Goal: Transaction & Acquisition: Purchase product/service

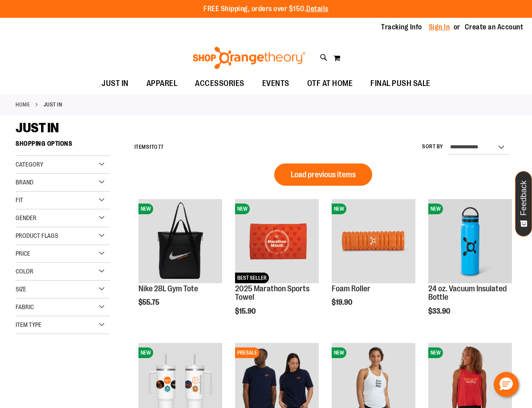
click at [437, 27] on link "Sign In" at bounding box center [439, 27] width 21 height 10
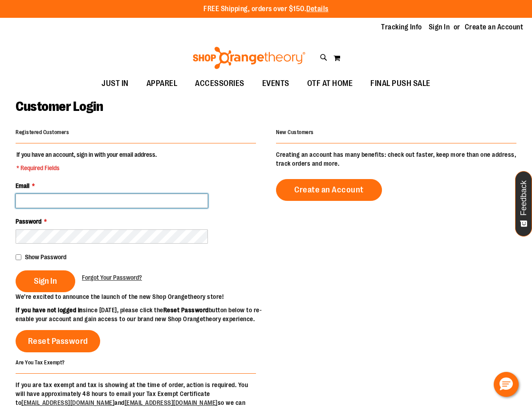
click at [65, 198] on input "Email *" at bounding box center [112, 201] width 192 height 14
type input "**********"
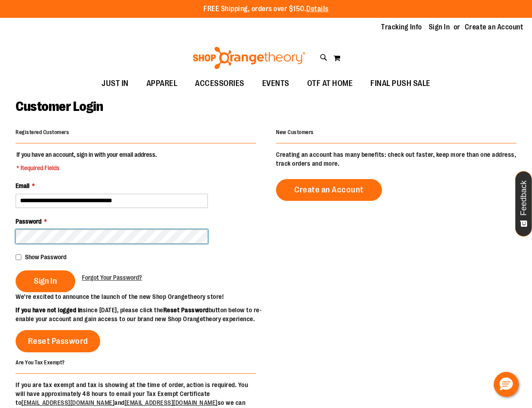
click at [16, 270] on button "Sign In" at bounding box center [46, 281] width 60 height 22
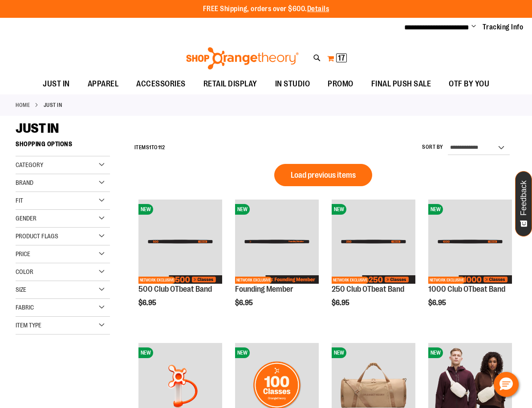
click at [340, 58] on span "17" at bounding box center [341, 57] width 7 height 9
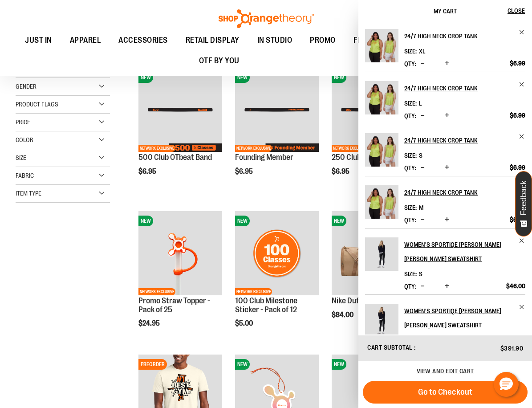
scroll to position [178, 0]
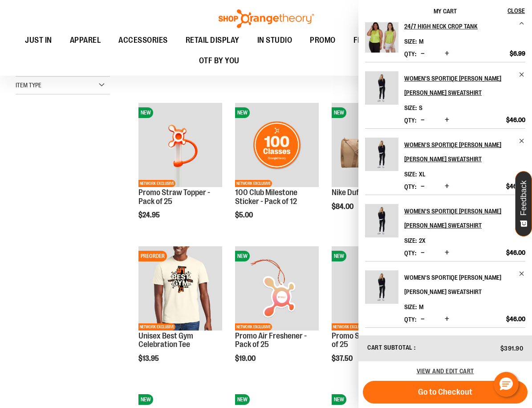
scroll to position [267, 0]
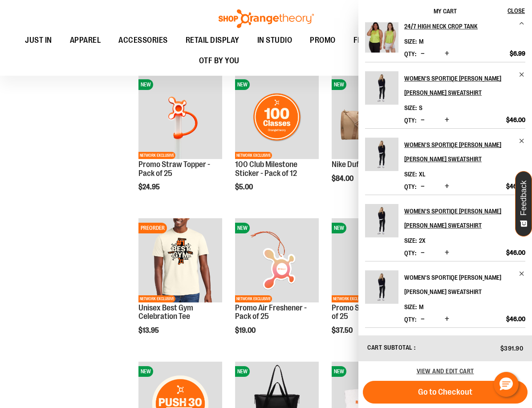
click at [454, 277] on h2 "Women's Sportiqe [PERSON_NAME] [PERSON_NAME] Sweatshirt" at bounding box center [458, 284] width 109 height 28
click at [415, 278] on h2 "Women's Sportiqe [PERSON_NAME] [PERSON_NAME] Sweatshirt" at bounding box center [458, 284] width 109 height 28
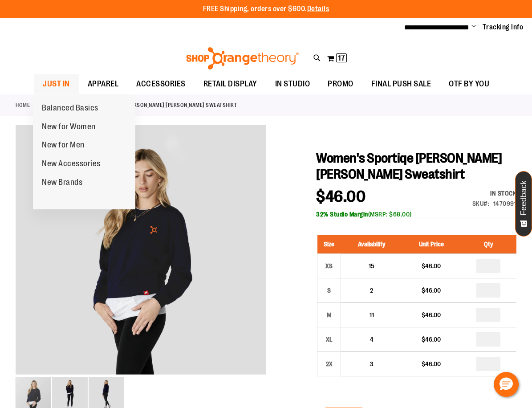
click at [57, 84] on span "JUST IN" at bounding box center [56, 84] width 27 height 20
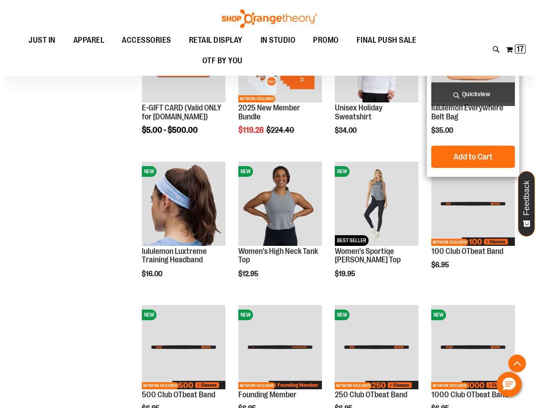
scroll to position [311, 0]
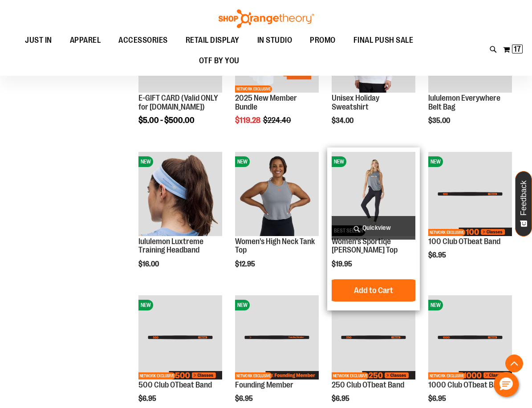
click at [385, 229] on span "Quickview" at bounding box center [374, 228] width 84 height 24
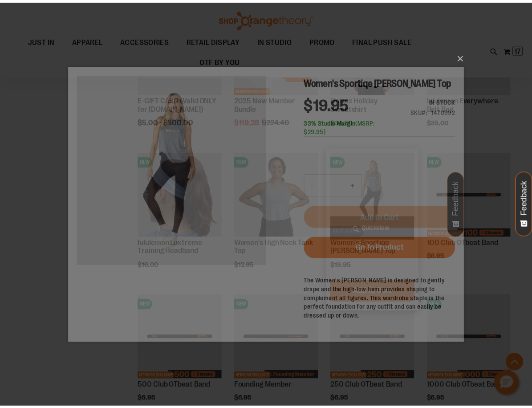
scroll to position [0, 0]
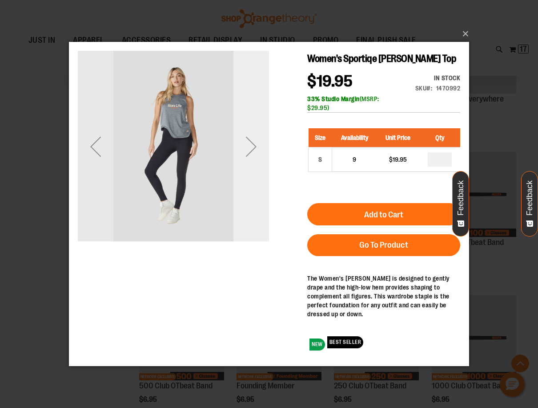
click at [253, 147] on div "Next" at bounding box center [252, 146] width 36 height 36
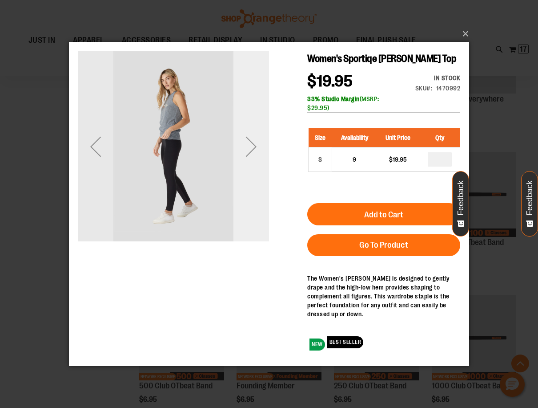
click at [253, 147] on div "Next" at bounding box center [252, 146] width 36 height 36
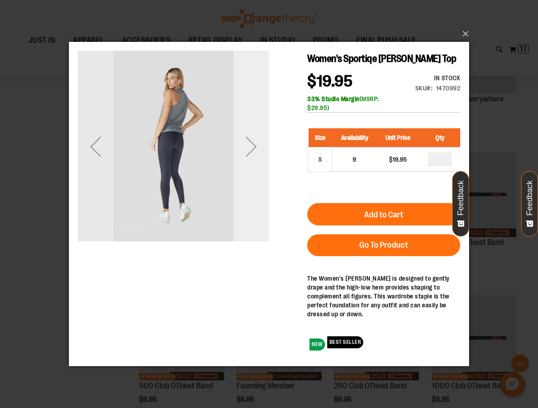
click at [253, 147] on div "Next" at bounding box center [252, 146] width 36 height 36
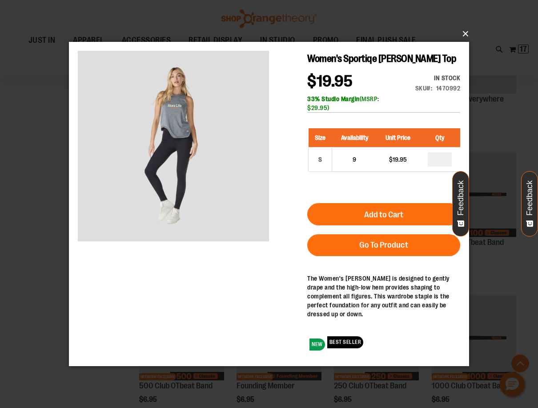
click at [463, 34] on button "×" at bounding box center [272, 34] width 400 height 20
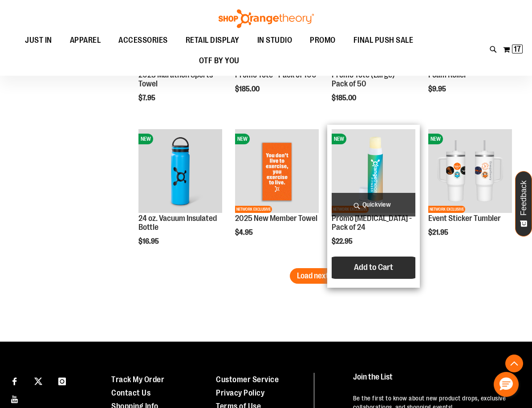
scroll to position [1201, 0]
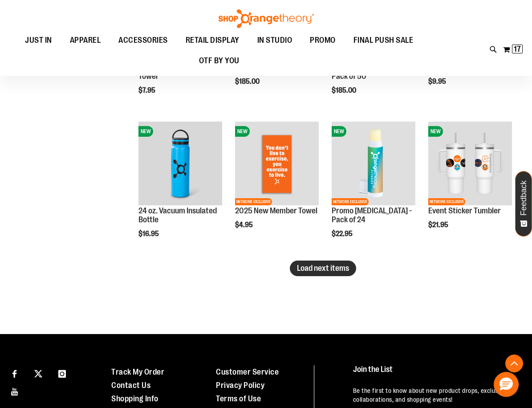
click at [308, 269] on span "Load next items" at bounding box center [323, 267] width 52 height 9
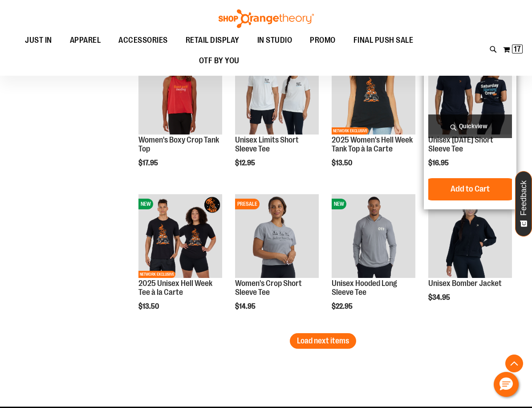
scroll to position [1602, 0]
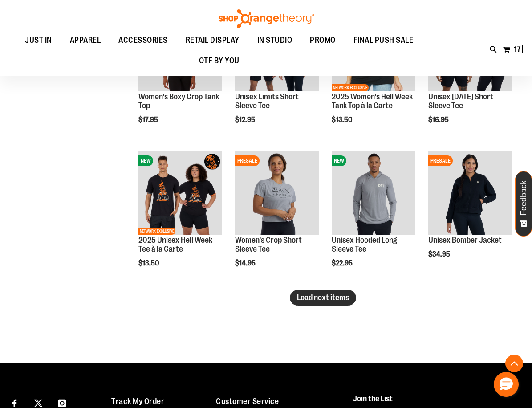
click at [344, 297] on span "Load next items" at bounding box center [323, 297] width 52 height 9
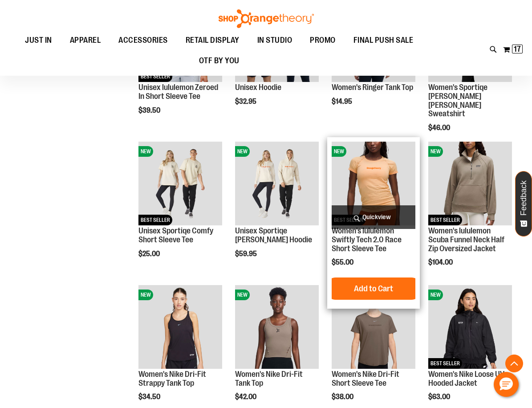
scroll to position [1913, 0]
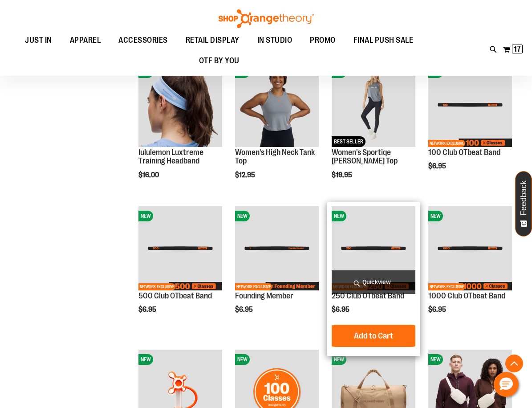
scroll to position [254, 0]
